Goal: Task Accomplishment & Management: Use online tool/utility

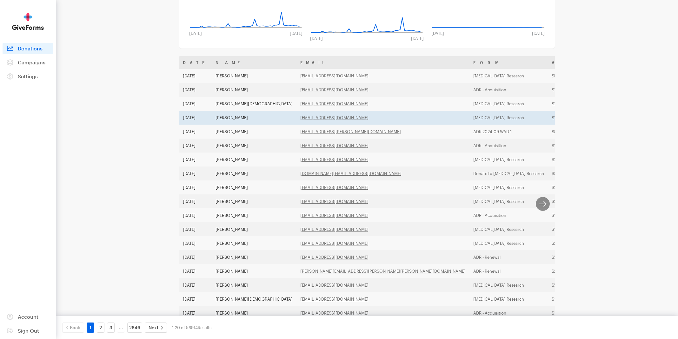
scroll to position [129, 0]
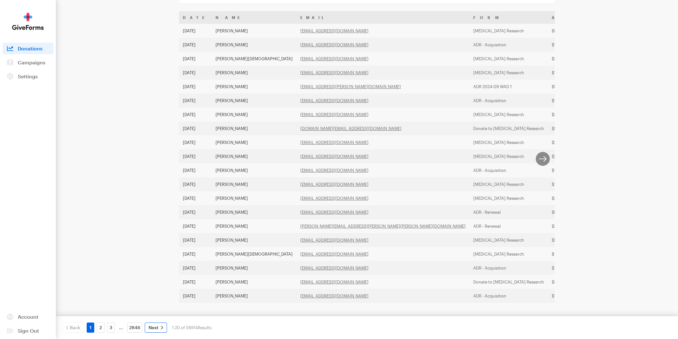
click at [158, 328] on link "Next" at bounding box center [156, 328] width 22 height 10
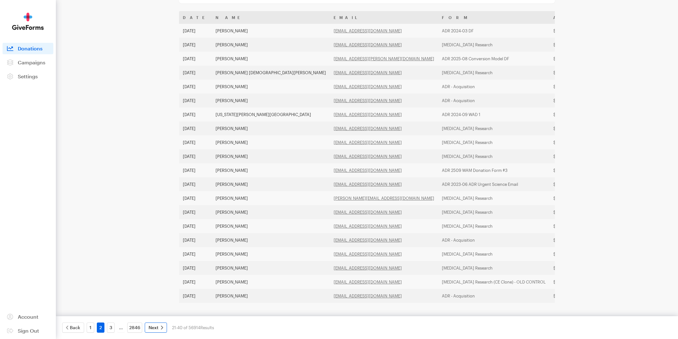
click at [158, 330] on link "Next" at bounding box center [156, 328] width 22 height 10
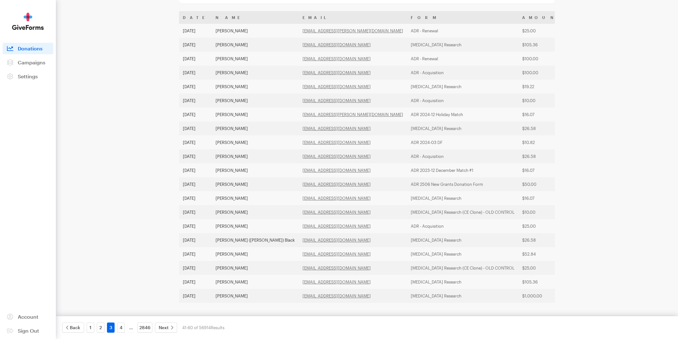
click at [159, 330] on span "Next" at bounding box center [164, 328] width 10 height 8
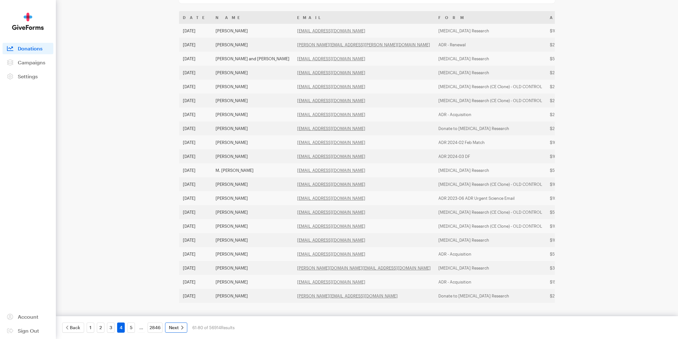
click at [170, 327] on span "Next" at bounding box center [174, 328] width 10 height 8
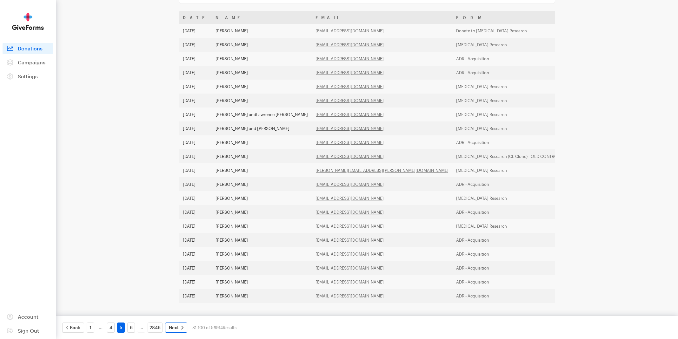
click at [180, 327] on icon at bounding box center [182, 328] width 4 height 4
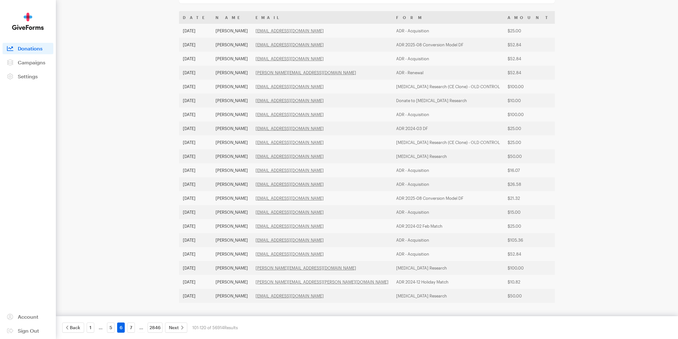
click at [180, 327] on icon at bounding box center [182, 328] width 4 height 4
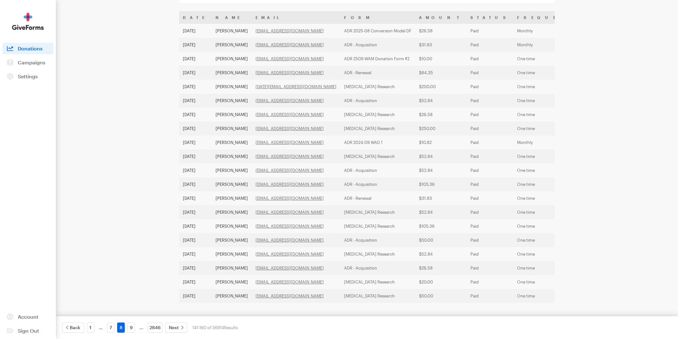
click at [180, 327] on icon at bounding box center [182, 328] width 4 height 4
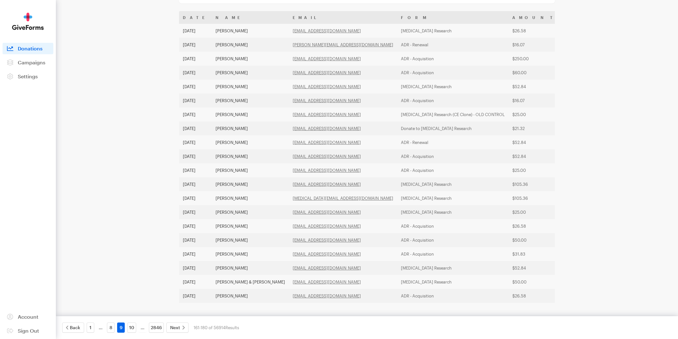
click at [180, 327] on link "Next" at bounding box center [177, 328] width 22 height 10
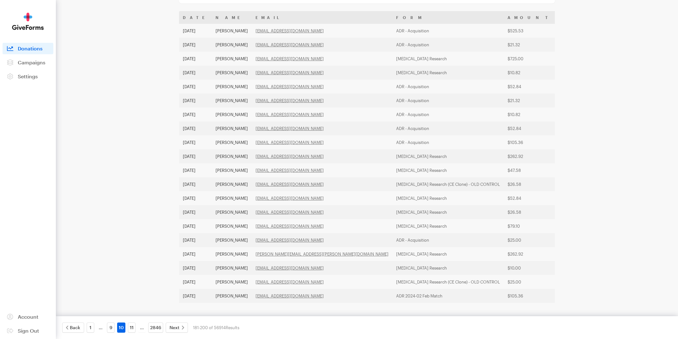
click at [181, 327] on icon at bounding box center [183, 328] width 4 height 4
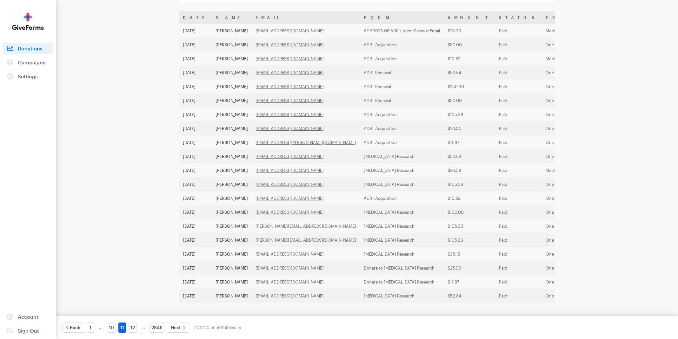
click at [180, 327] on link "Next" at bounding box center [178, 328] width 22 height 10
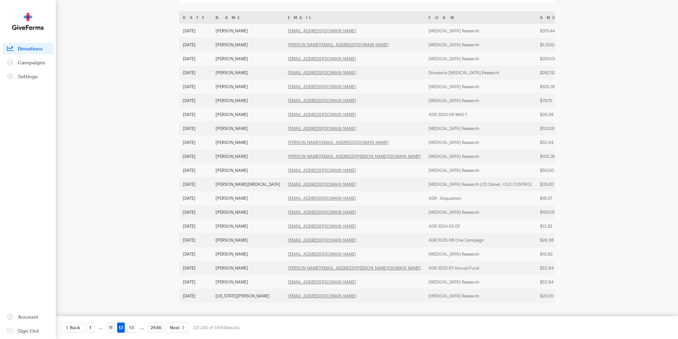
click at [180, 327] on link "Next" at bounding box center [177, 328] width 22 height 10
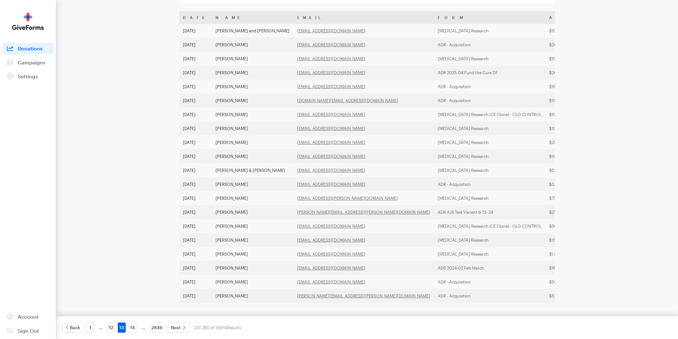
click at [180, 327] on link "Next" at bounding box center [178, 328] width 22 height 10
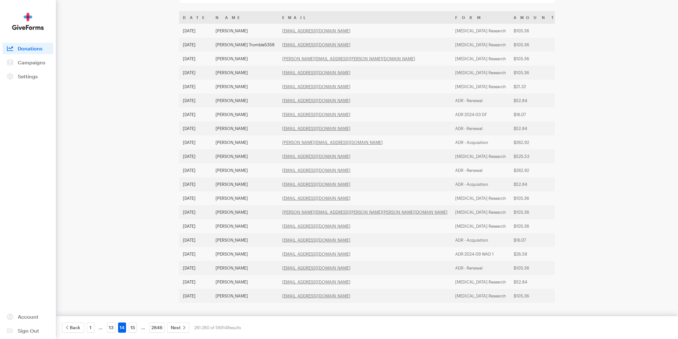
click at [180, 327] on link "Next" at bounding box center [178, 328] width 22 height 10
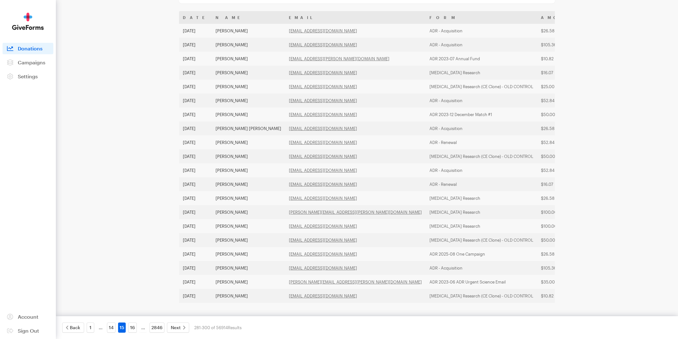
click at [180, 327] on link "Next" at bounding box center [178, 328] width 22 height 10
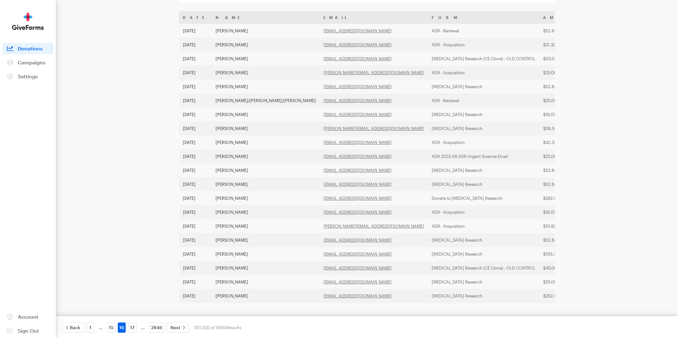
click at [180, 327] on link "Next" at bounding box center [178, 328] width 22 height 10
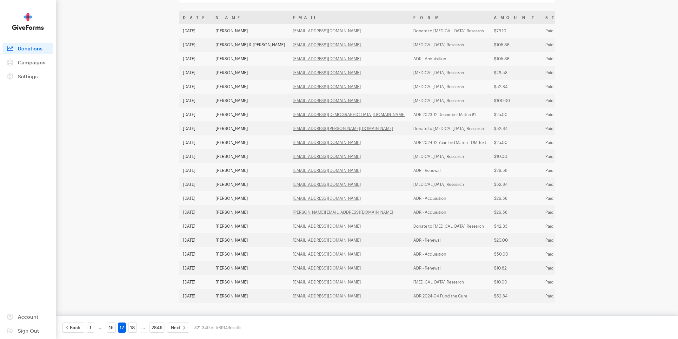
click at [180, 327] on link "Next" at bounding box center [178, 328] width 22 height 10
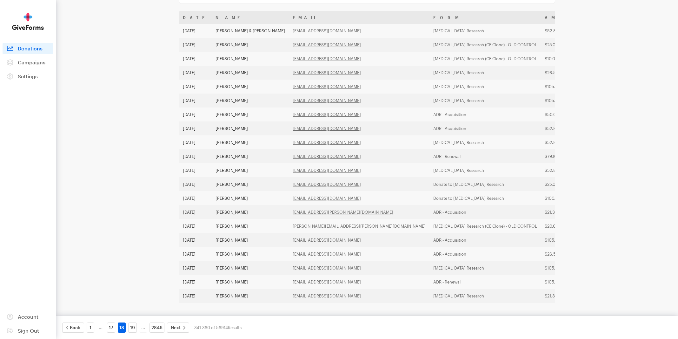
click at [180, 327] on link "Next" at bounding box center [178, 328] width 22 height 10
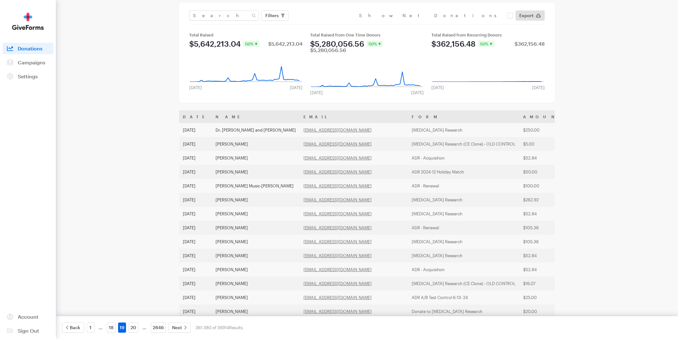
scroll to position [0, 0]
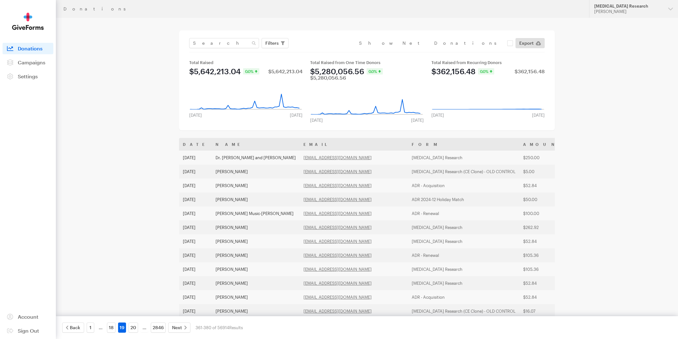
click at [212, 49] on div "Filters Clear Filters Apply Date Jul 25, 2025 - Aug 21, 2025 Forms Default Give…" at bounding box center [366, 45] width 355 height 14
click at [213, 44] on input "text" at bounding box center [224, 43] width 70 height 10
type input "brightfocus"
click at [320, 51] on button "Apply" at bounding box center [330, 56] width 20 height 10
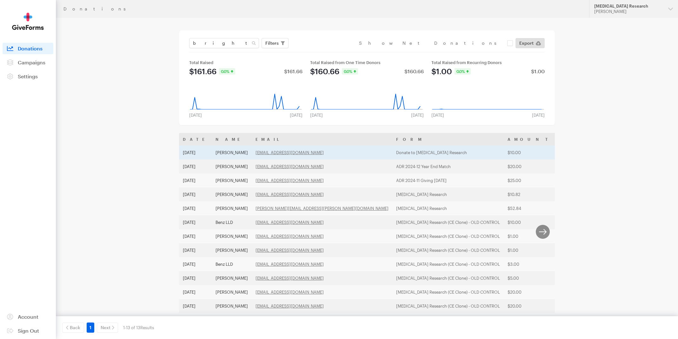
click at [342, 153] on td "jkerchaert@brightfocus.org" at bounding box center [322, 153] width 141 height 14
